Goal: Transaction & Acquisition: Book appointment/travel/reservation

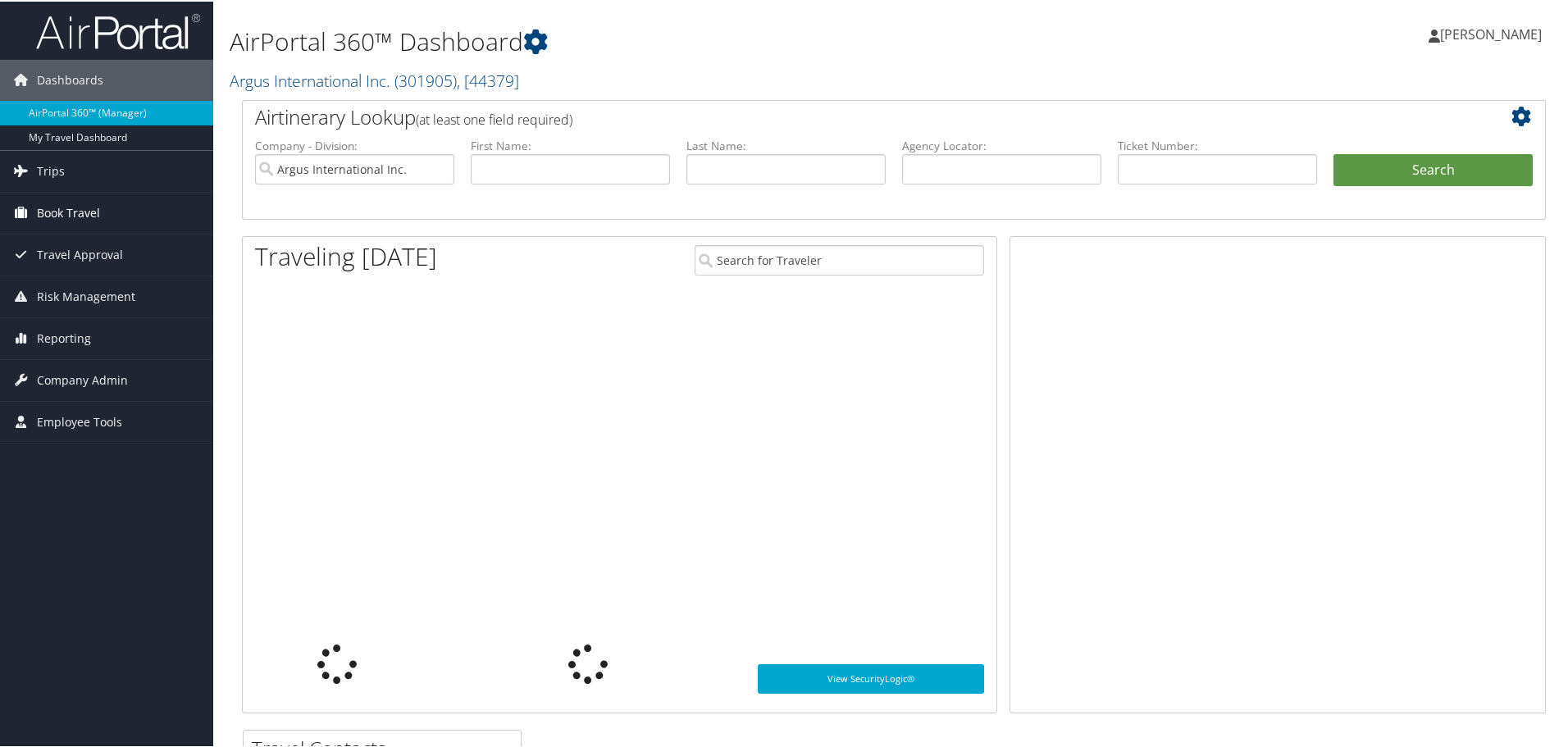
click at [76, 218] on span "Book Travel" at bounding box center [69, 211] width 63 height 41
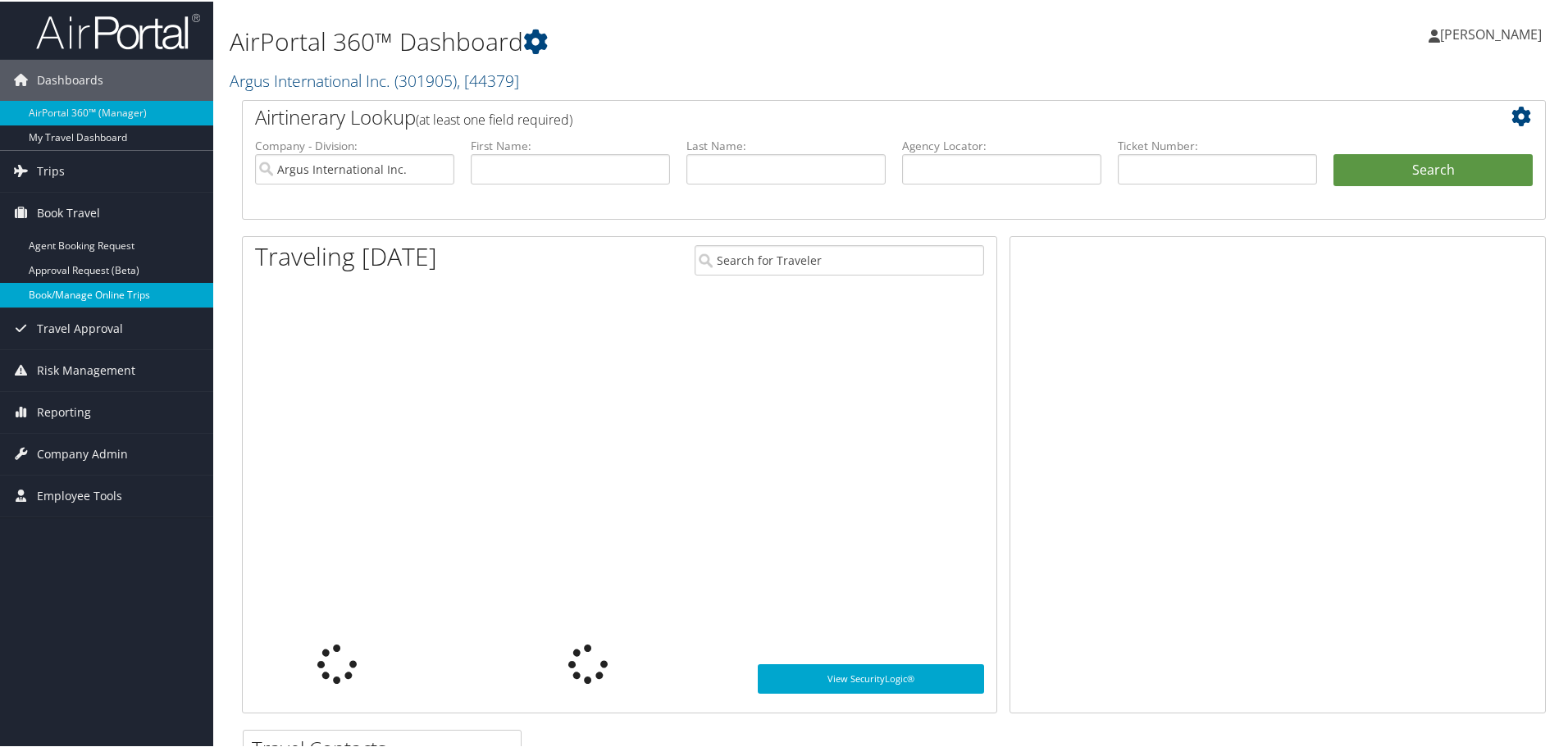
click at [81, 295] on link "Book/Manage Online Trips" at bounding box center [106, 294] width 213 height 25
